Goal: Transaction & Acquisition: Purchase product/service

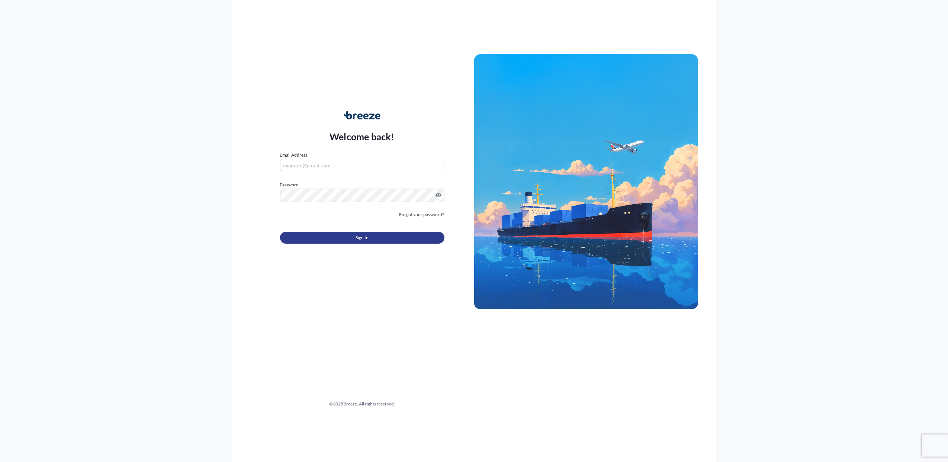
type input "[PERSON_NAME][EMAIL_ADDRESS][DOMAIN_NAME]"
click at [365, 235] on span "Sign In" at bounding box center [362, 237] width 13 height 7
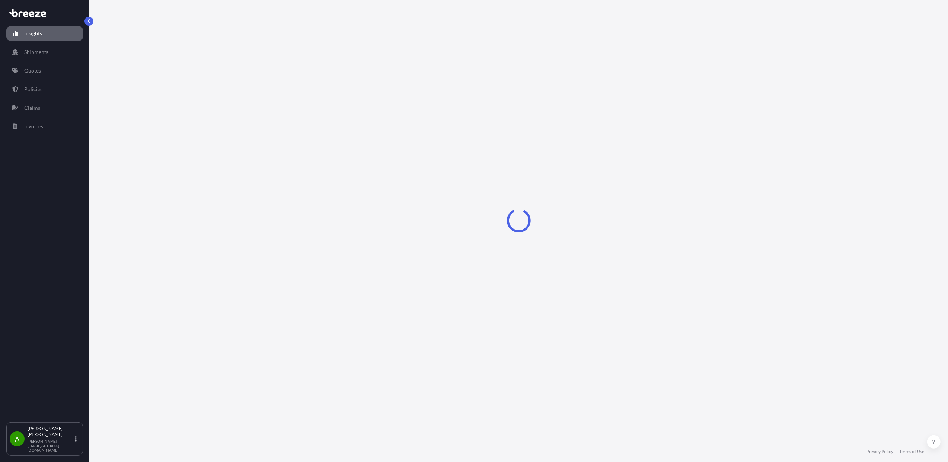
select select "2025"
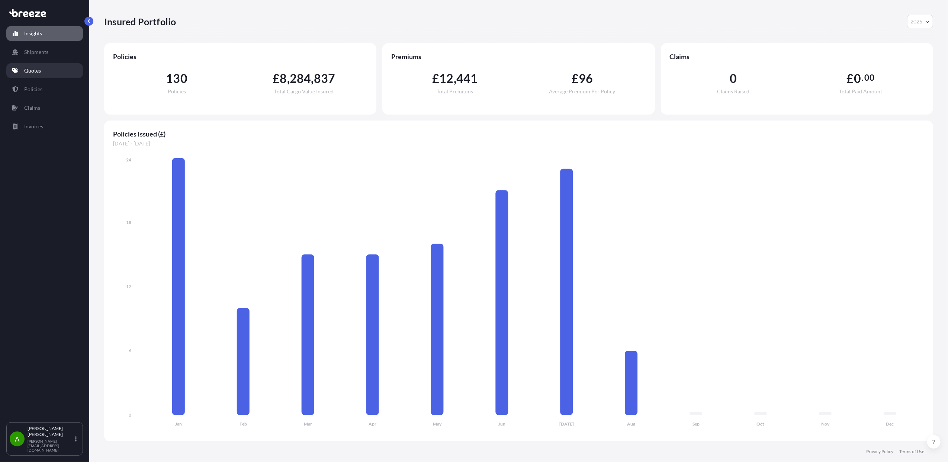
click at [46, 73] on link "Quotes" at bounding box center [44, 70] width 77 height 15
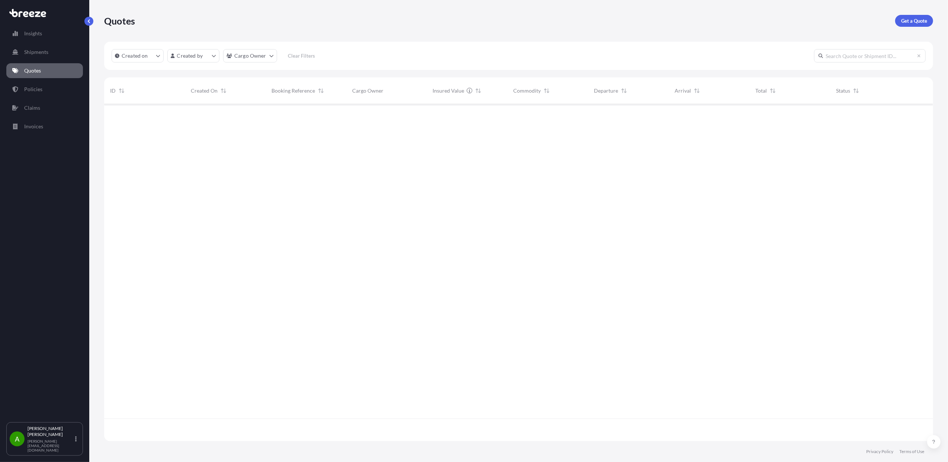
scroll to position [356, 821]
click at [918, 22] on p "Get a Quote" at bounding box center [914, 20] width 26 height 7
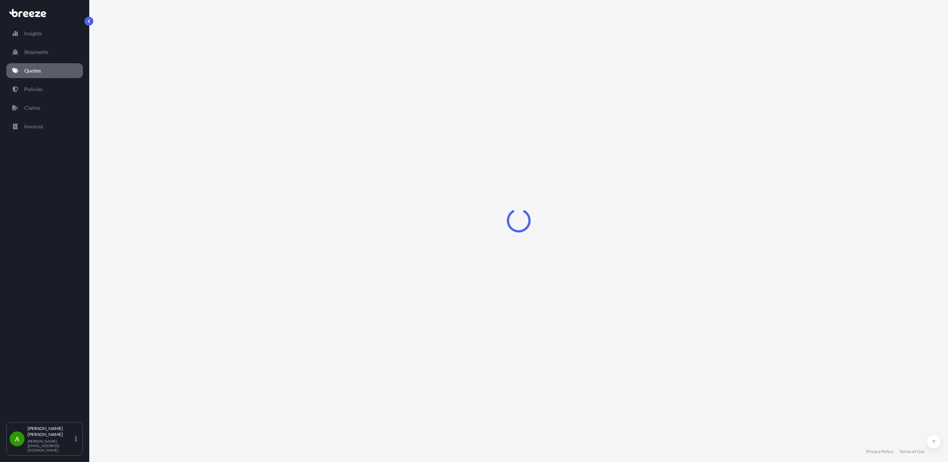
select select "Sea"
select select "1"
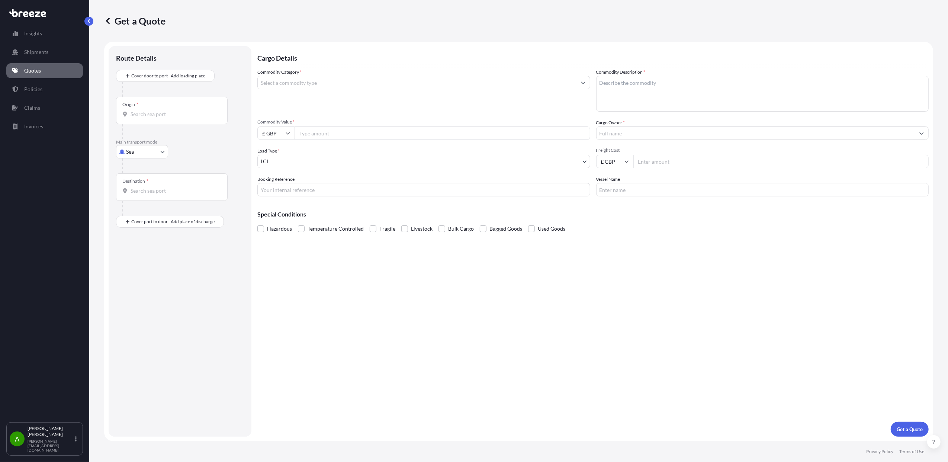
click at [305, 80] on input "Commodity Category *" at bounding box center [417, 82] width 319 height 13
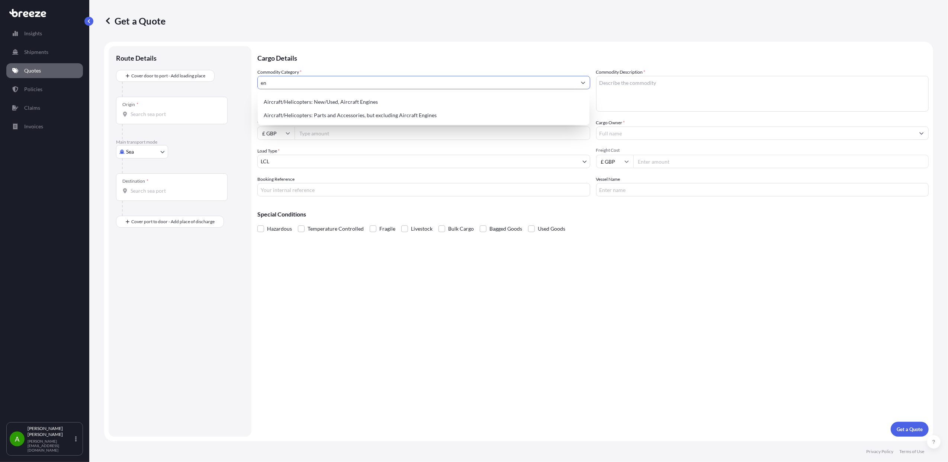
type input "e"
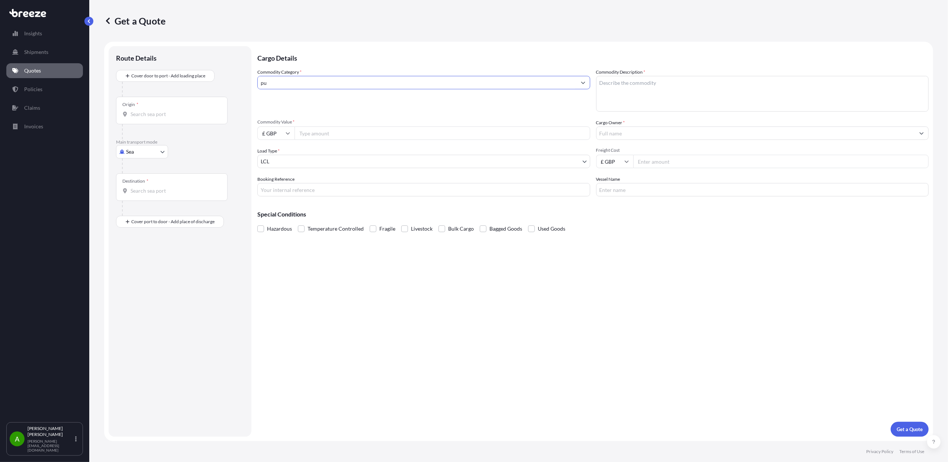
type input "p"
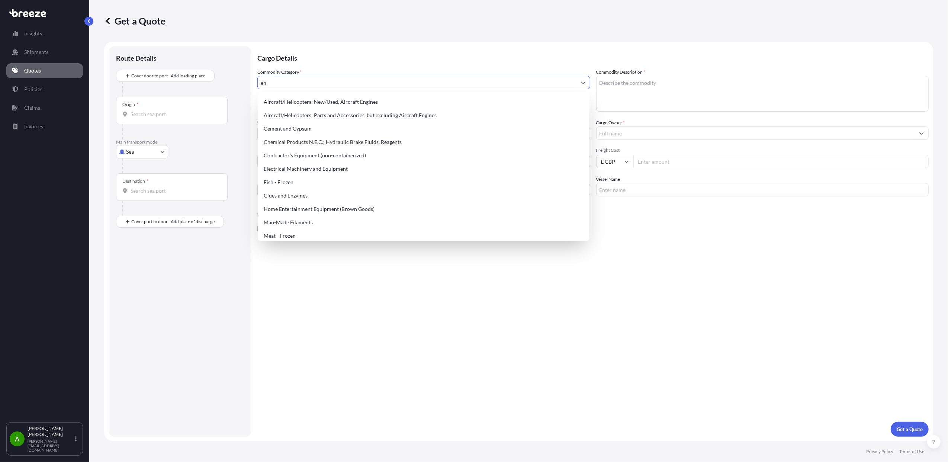
type input "e"
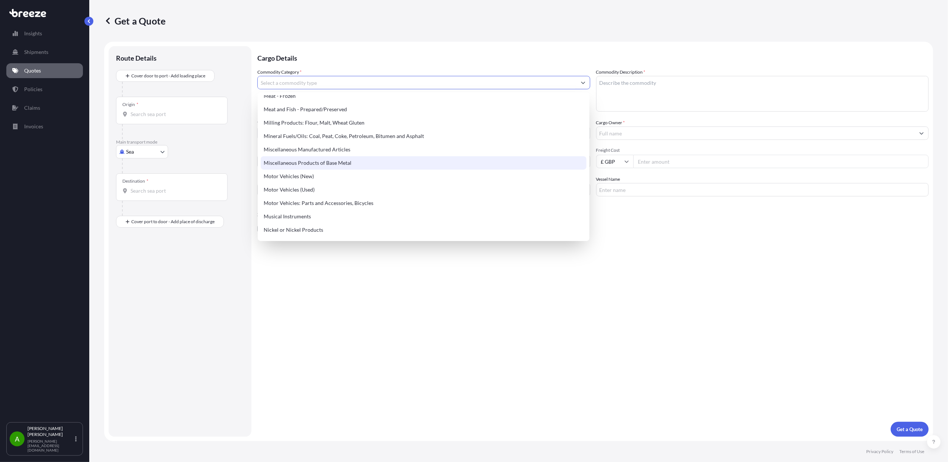
click at [343, 163] on div "Miscellaneous Products of Base Metal" at bounding box center [424, 162] width 326 height 13
type input "Miscellaneous Products of Base Metal"
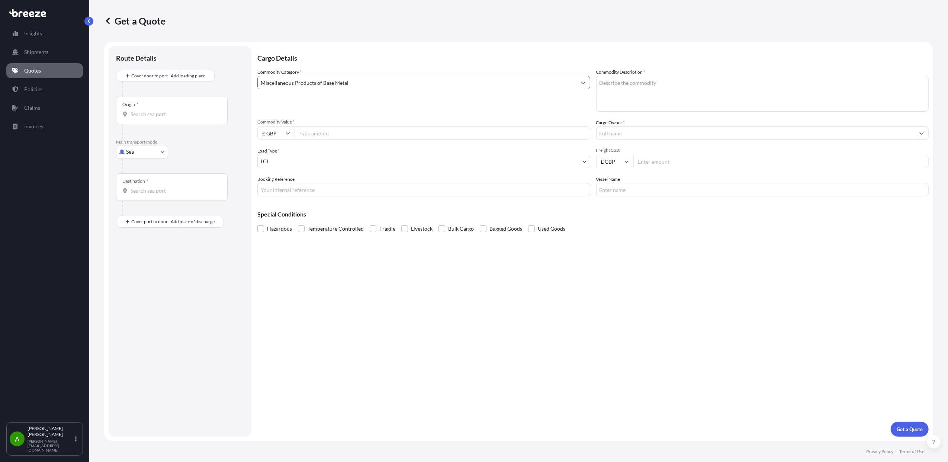
click at [637, 90] on textarea "Commodity Description *" at bounding box center [762, 94] width 333 height 36
type textarea "b"
type textarea "BARESHAFT FOR PUMP / ENGINE"
click at [323, 134] on input "Commodity Value *" at bounding box center [443, 132] width 296 height 13
type input "586699"
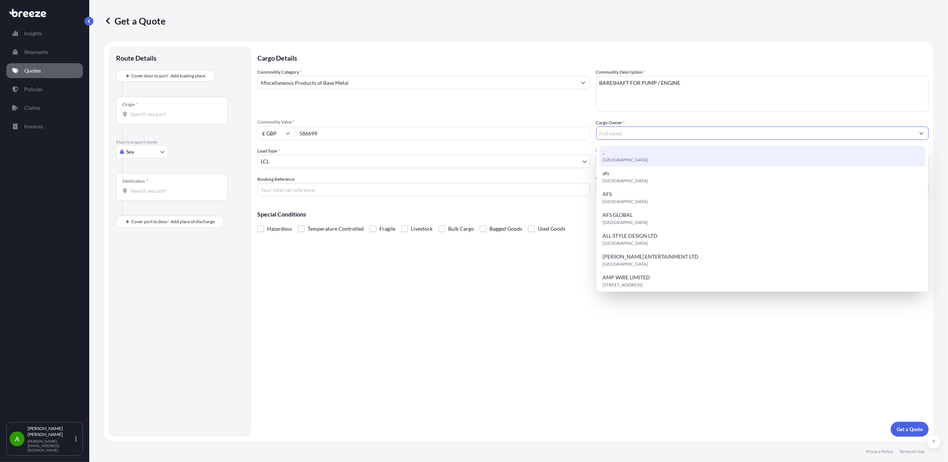
click at [635, 128] on input "Cargo Owner *" at bounding box center [755, 132] width 319 height 13
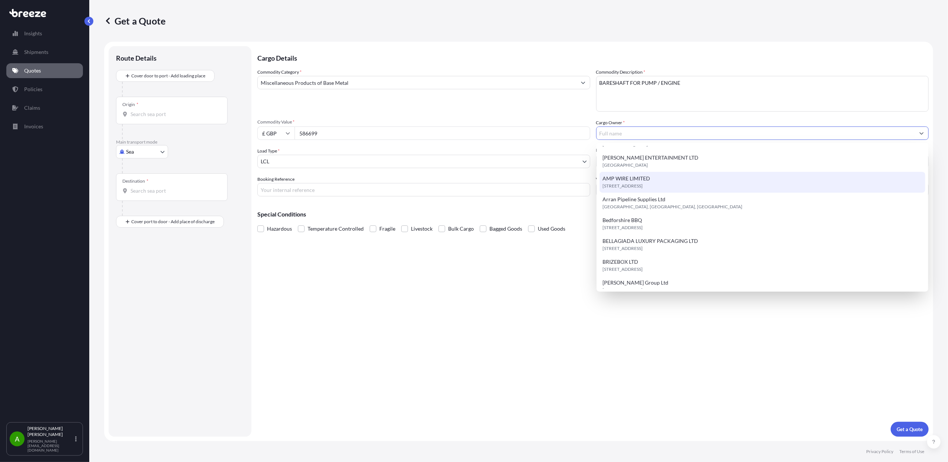
scroll to position [119, 0]
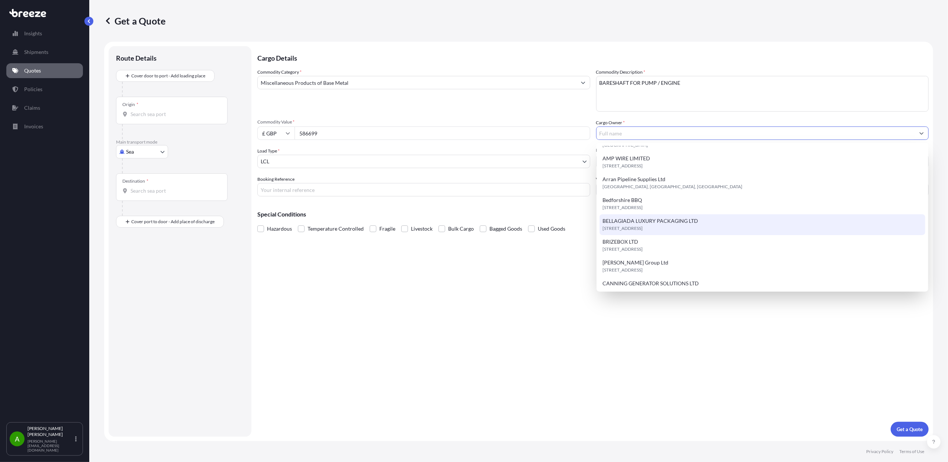
click at [606, 348] on div "Cargo Details Commodity Category * Miscellaneous Products of Base Metal Commodi…" at bounding box center [592, 241] width 671 height 390
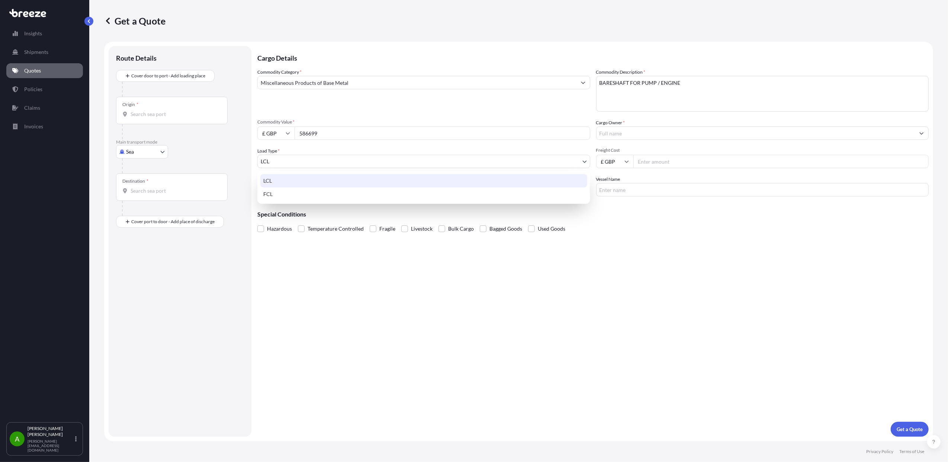
click at [324, 164] on body "Insights Shipments Quotes Policies Claims Invoices A [PERSON_NAME] [PERSON_NAME…" at bounding box center [474, 231] width 948 height 462
click at [308, 179] on div "LCL" at bounding box center [423, 180] width 327 height 13
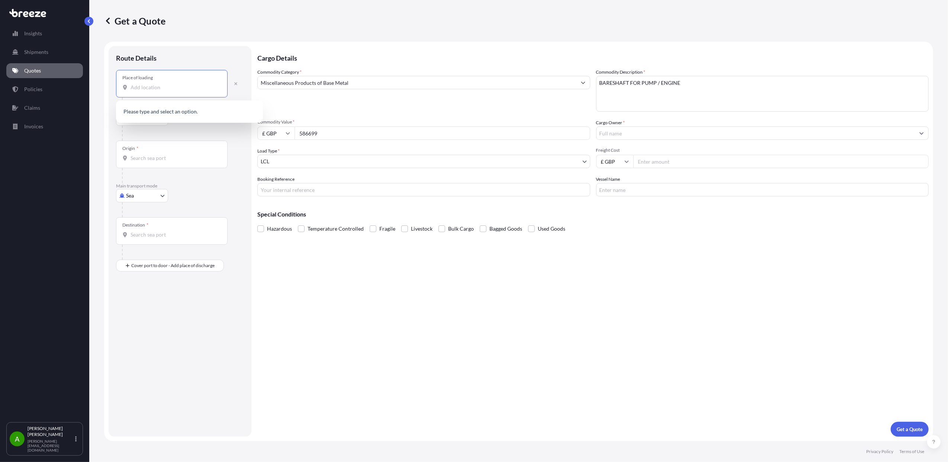
click at [161, 90] on input "Place of loading" at bounding box center [175, 87] width 88 height 7
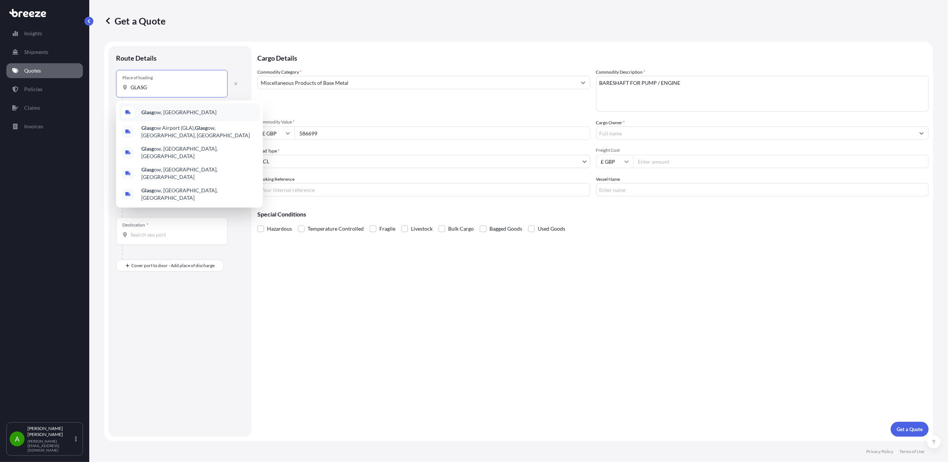
click at [141, 116] on div "Glasg ow, [GEOGRAPHIC_DATA]" at bounding box center [189, 112] width 141 height 18
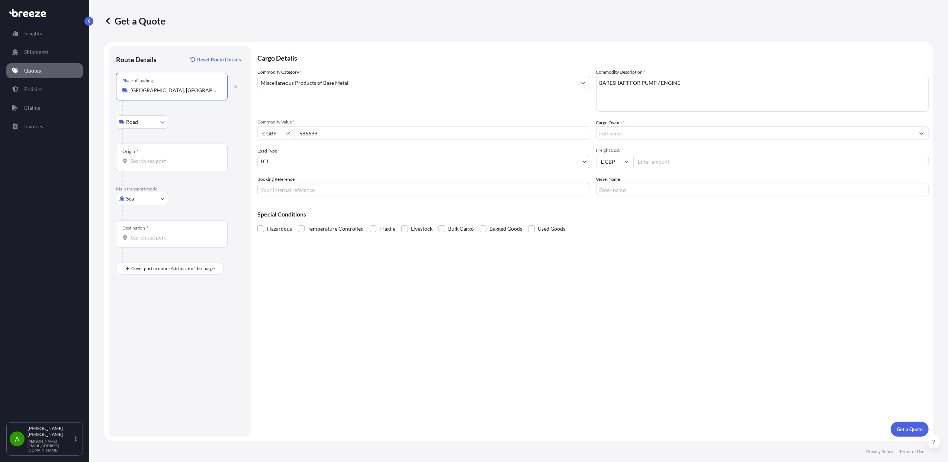
type input "[GEOGRAPHIC_DATA], [GEOGRAPHIC_DATA]"
click at [149, 122] on body "0 options available. 5 options available. 2 options available. 0 options availa…" at bounding box center [474, 231] width 948 height 462
click at [143, 161] on input "Origin *" at bounding box center [175, 160] width 88 height 7
click at [155, 184] on span "SADMM - Ad Damma m, [GEOGRAPHIC_DATA]" at bounding box center [195, 186] width 109 height 7
type input "SADMM - Ad [GEOGRAPHIC_DATA], [GEOGRAPHIC_DATA]"
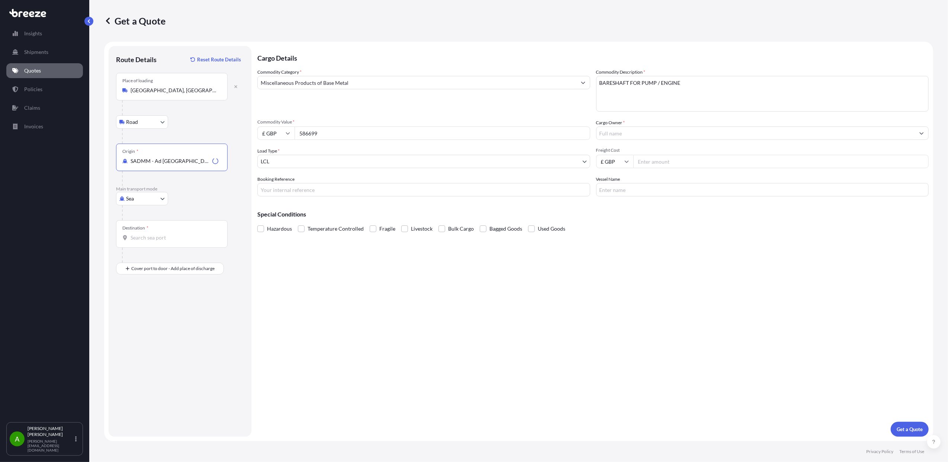
click at [163, 197] on body "1 option available. Insights Shipments Quotes Policies Claims Invoices A [PERSO…" at bounding box center [474, 231] width 948 height 462
click at [149, 231] on div "Air" at bounding box center [142, 231] width 46 height 13
select select "Air"
click at [171, 232] on div "Destination *" at bounding box center [172, 234] width 112 height 28
click at [171, 234] on input "Destination *" at bounding box center [175, 237] width 88 height 7
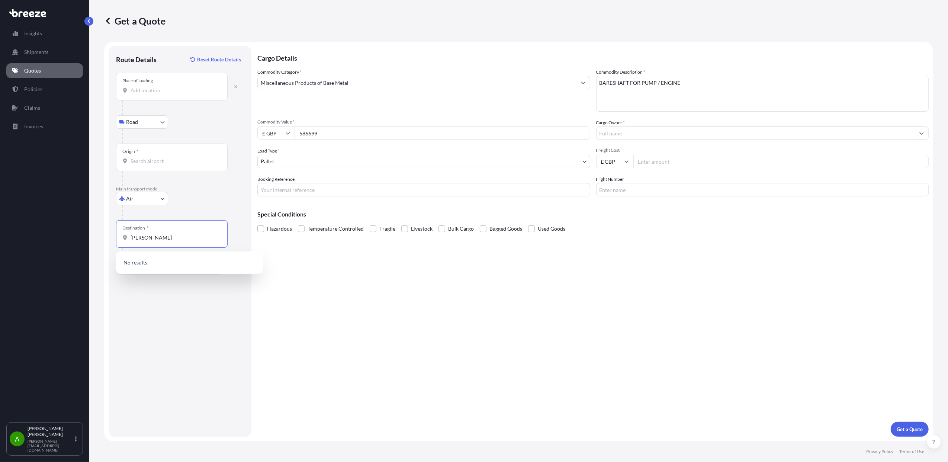
type input "[PERSON_NAME]"
click at [160, 161] on input "Origin *" at bounding box center [175, 160] width 88 height 7
type input "G"
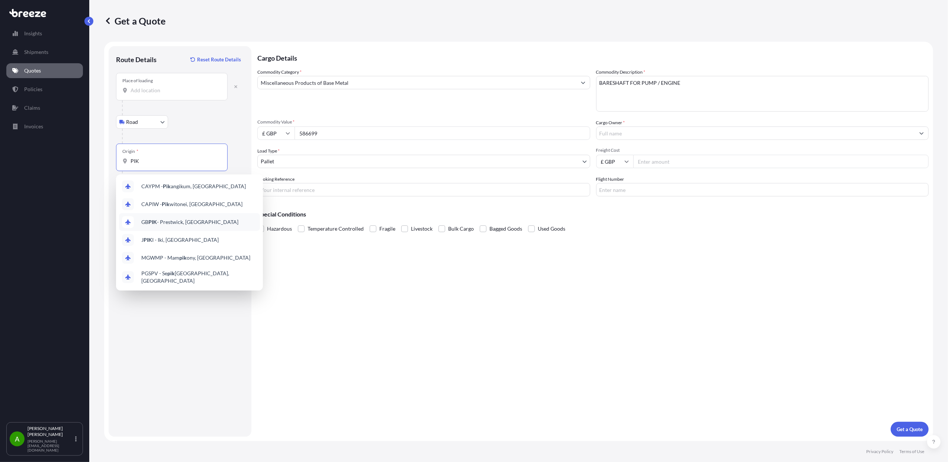
click at [197, 221] on span "GB PIK - Prestwick, [GEOGRAPHIC_DATA]" at bounding box center [189, 221] width 97 height 7
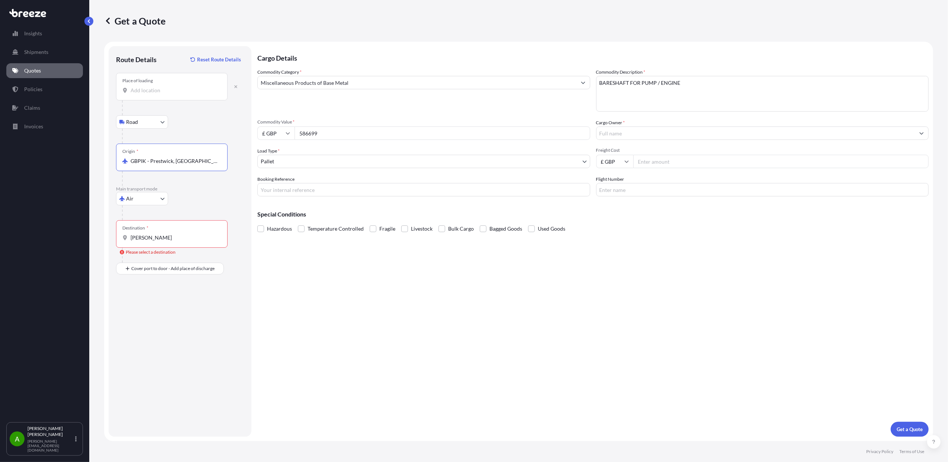
type input "GBPIK - Prestwick, [GEOGRAPHIC_DATA]"
click at [158, 91] on input "Place of loading" at bounding box center [175, 90] width 88 height 7
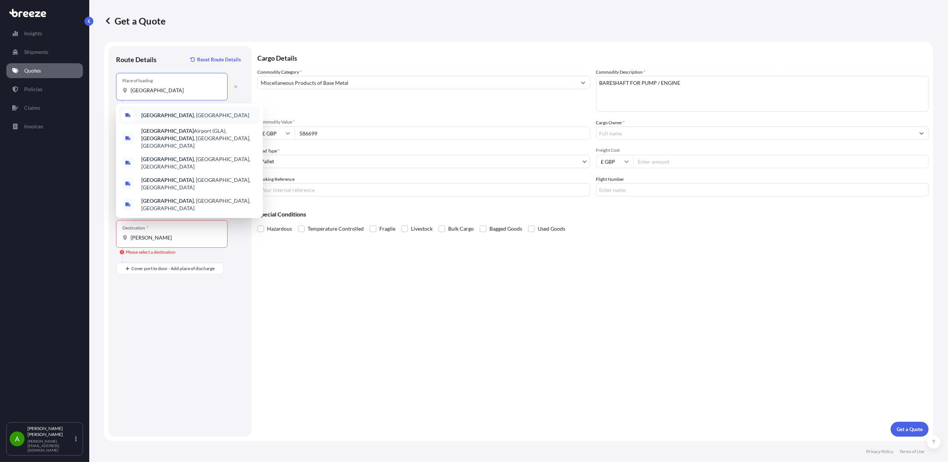
click at [161, 112] on span "[GEOGRAPHIC_DATA] , [GEOGRAPHIC_DATA]" at bounding box center [195, 115] width 108 height 7
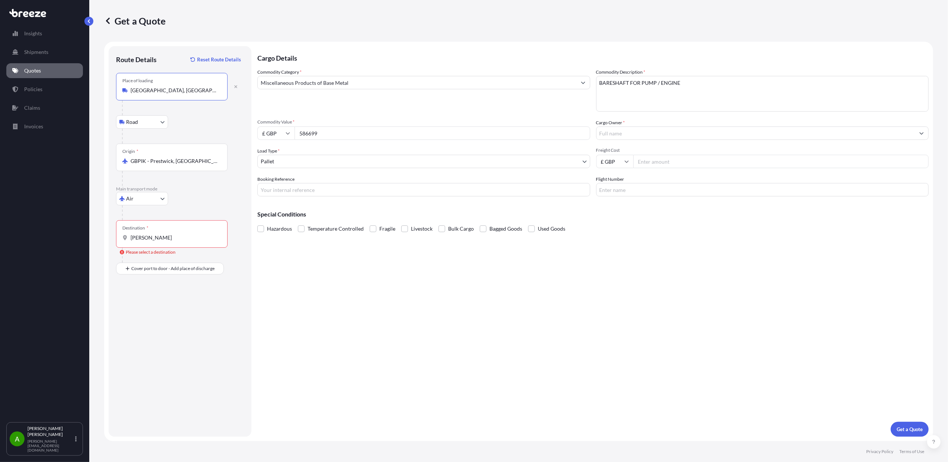
type input "[GEOGRAPHIC_DATA], [GEOGRAPHIC_DATA]"
click at [173, 241] on input "[PERSON_NAME]" at bounding box center [175, 237] width 88 height 7
type input "D"
type input "SADMM - Ad [GEOGRAPHIC_DATA], [GEOGRAPHIC_DATA]"
click at [320, 155] on body "Insights Shipments Quotes Policies Claims Invoices A [PERSON_NAME] [PERSON_NAME…" at bounding box center [474, 231] width 948 height 462
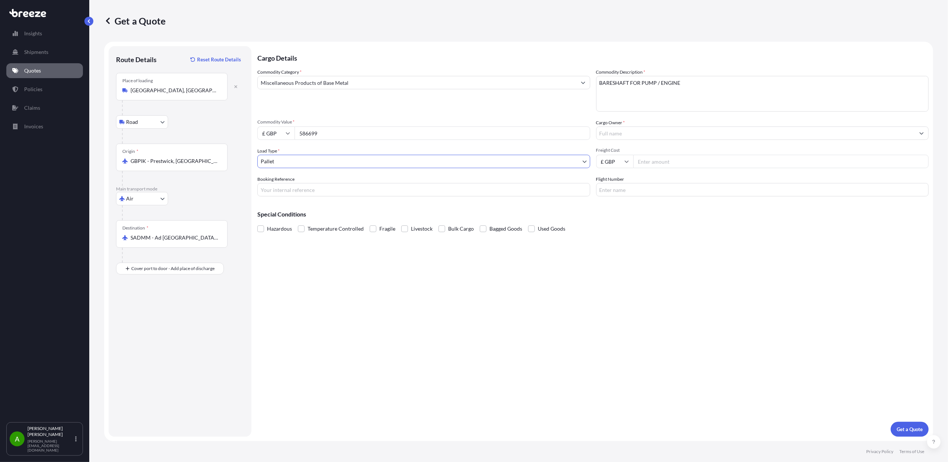
click at [289, 161] on body "Insights Shipments Quotes Policies Claims Invoices A [PERSON_NAME] [PERSON_NAME…" at bounding box center [474, 231] width 948 height 462
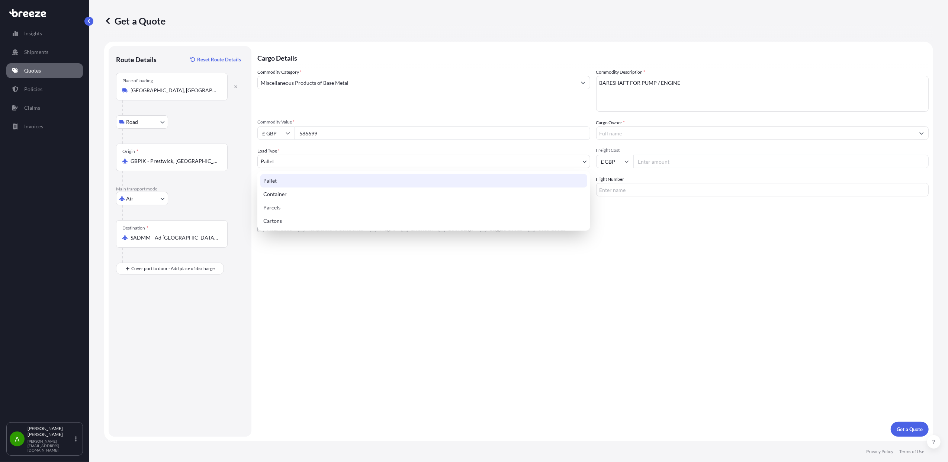
click at [279, 176] on div "Pallet" at bounding box center [423, 180] width 327 height 13
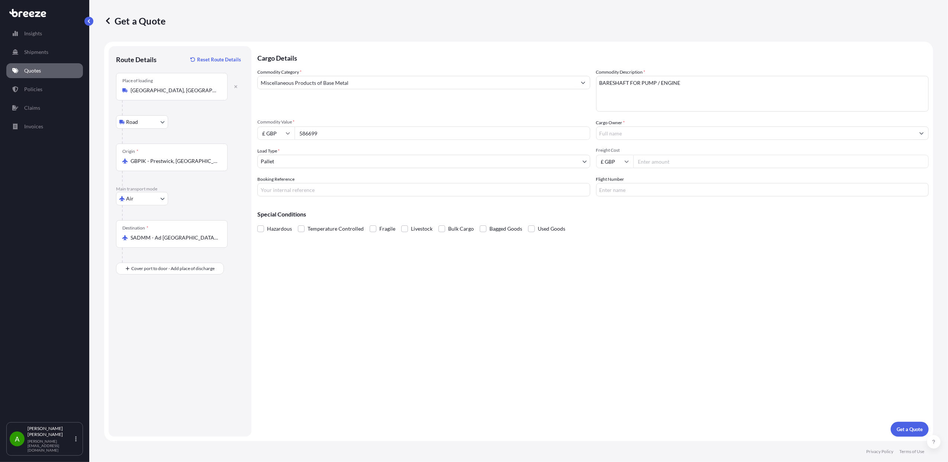
click at [643, 161] on input "Freight Cost" at bounding box center [781, 161] width 296 height 13
type input "21094"
click at [340, 192] on input "Booking Reference" at bounding box center [423, 189] width 333 height 13
click at [359, 188] on input "Booking Reference" at bounding box center [423, 189] width 333 height 13
paste input "Saudi Arabia airfreight shipment"
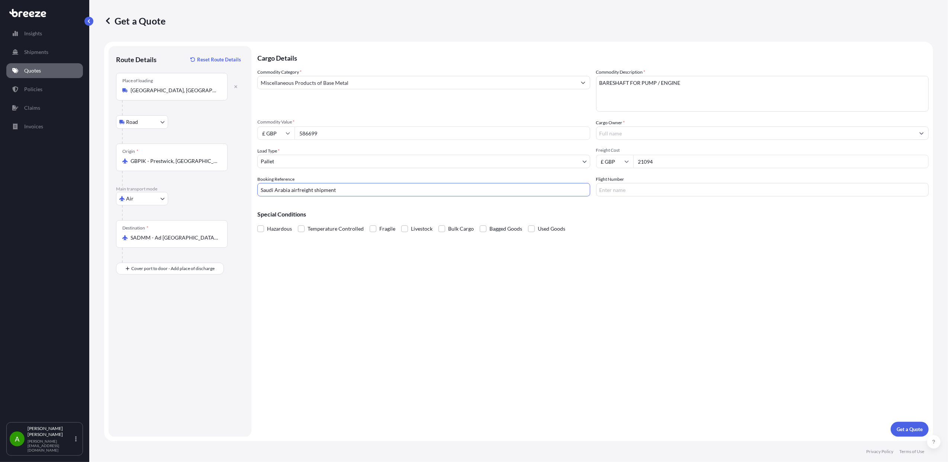
type input "Saudi Arabia airfreight shipment"
click at [701, 225] on div "Hazardous Temperature Controlled Fragile Livestock Bulk Cargo Bagged Goods Used…" at bounding box center [592, 228] width 671 height 11
click at [628, 187] on input "Flight Number" at bounding box center [762, 189] width 333 height 13
type input "TBA"
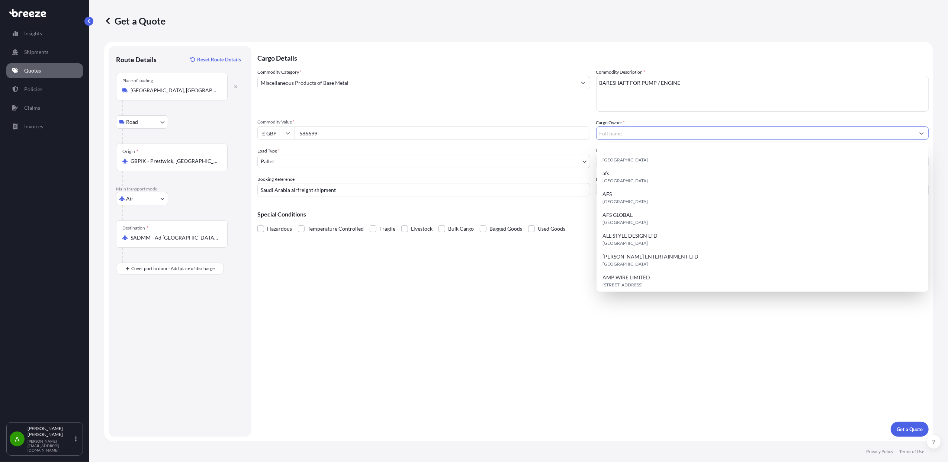
click at [640, 132] on input "Cargo Owner *" at bounding box center [755, 132] width 319 height 13
click at [414, 338] on div "Cargo Details Commodity Category * Miscellaneous Products of Base Metal Commodi…" at bounding box center [592, 241] width 671 height 390
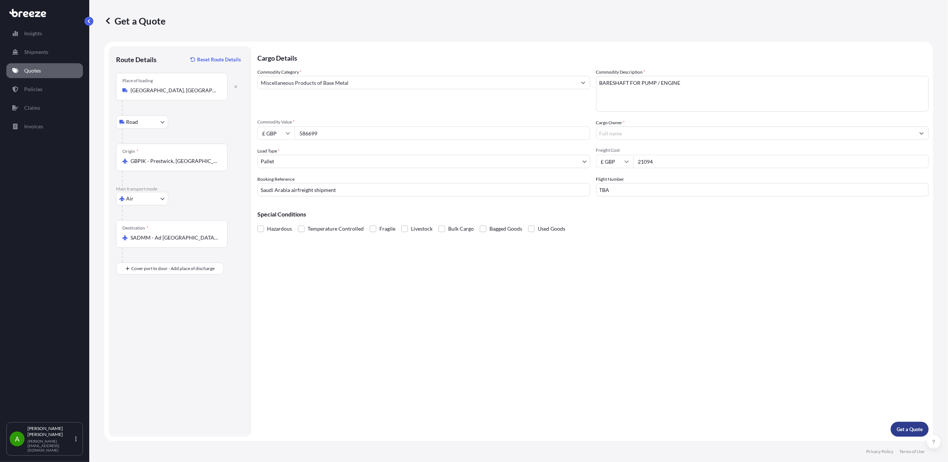
click at [901, 427] on p "Get a Quote" at bounding box center [910, 428] width 26 height 7
click at [921, 133] on icon "Show suggestions" at bounding box center [922, 133] width 4 height 2
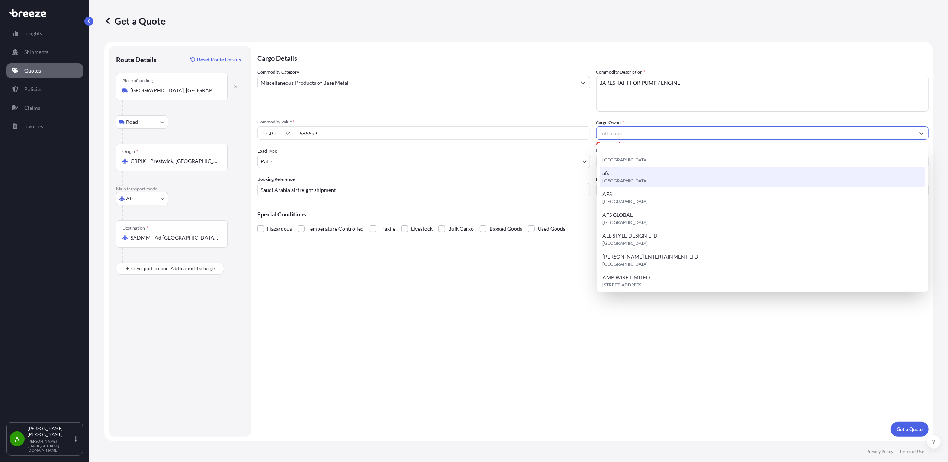
click at [619, 176] on div "afs [GEOGRAPHIC_DATA]" at bounding box center [762, 177] width 326 height 21
type input "afs"
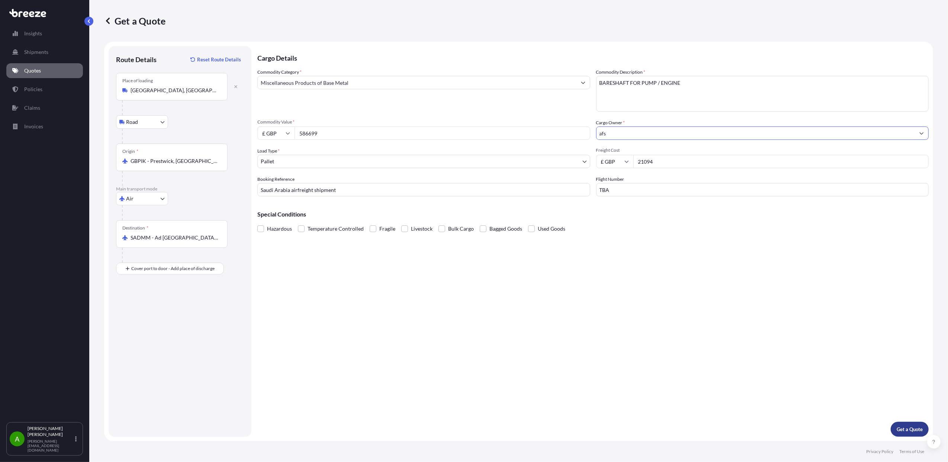
click at [913, 429] on p "Get a Quote" at bounding box center [910, 428] width 26 height 7
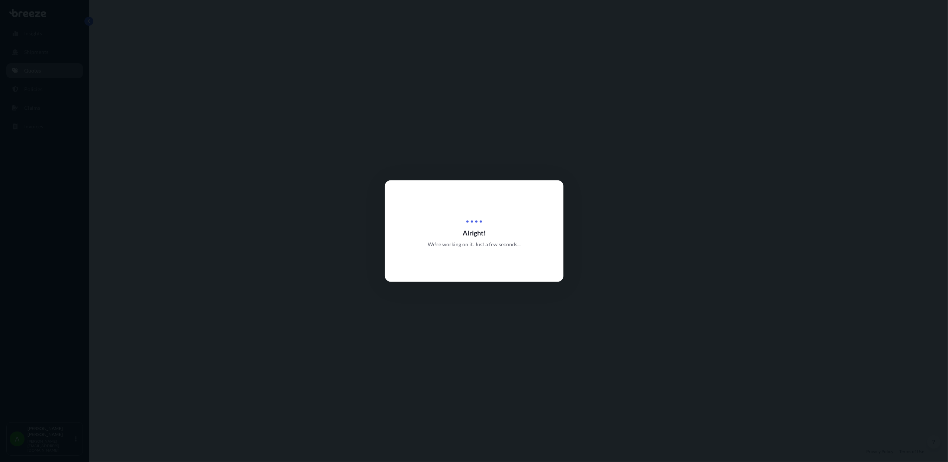
select select "Road"
select select "Air"
select select "1"
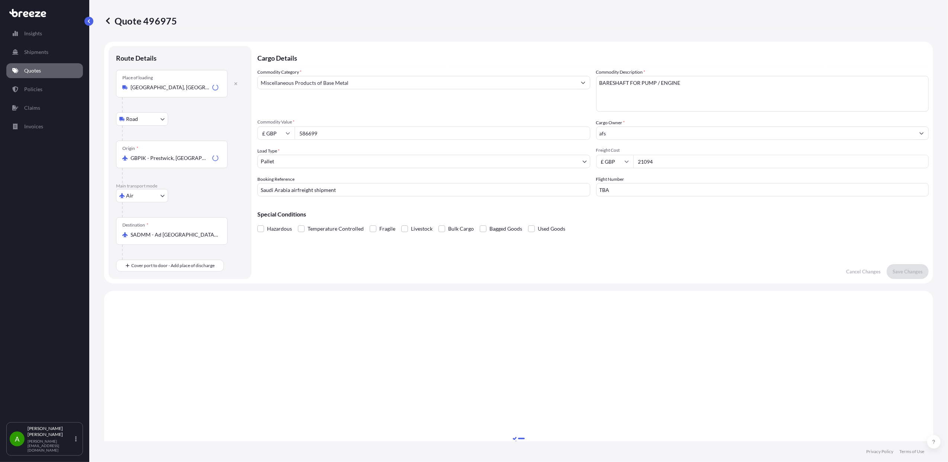
scroll to position [234, 0]
